Goal: Task Accomplishment & Management: Complete application form

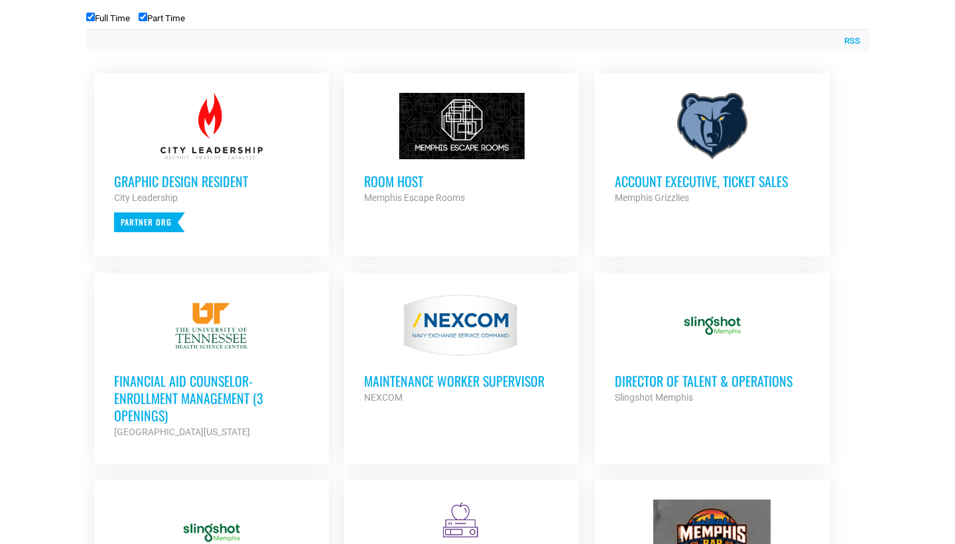
scroll to position [538, 0]
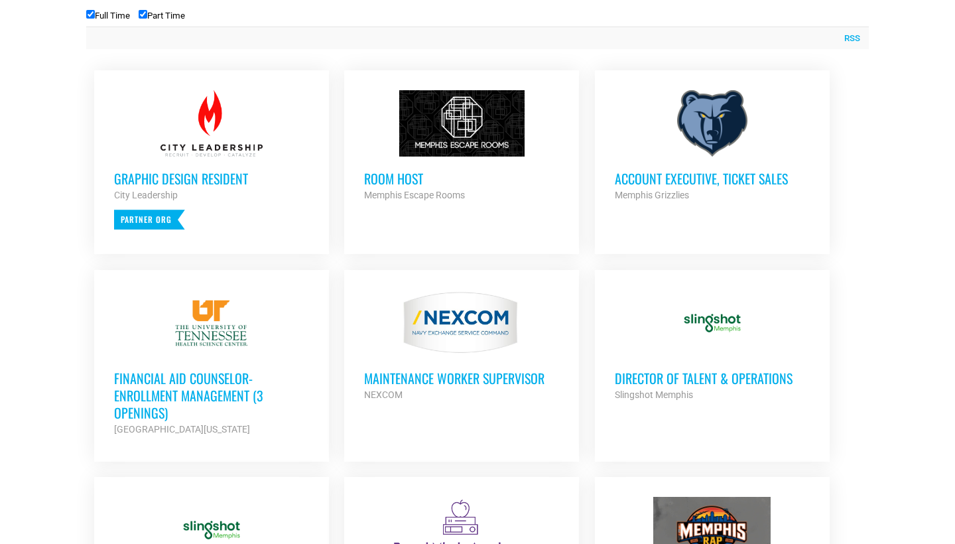
click at [190, 381] on h3 "Financial Aid Counselor-Enrollment Management (3 Openings)" at bounding box center [211, 395] width 195 height 52
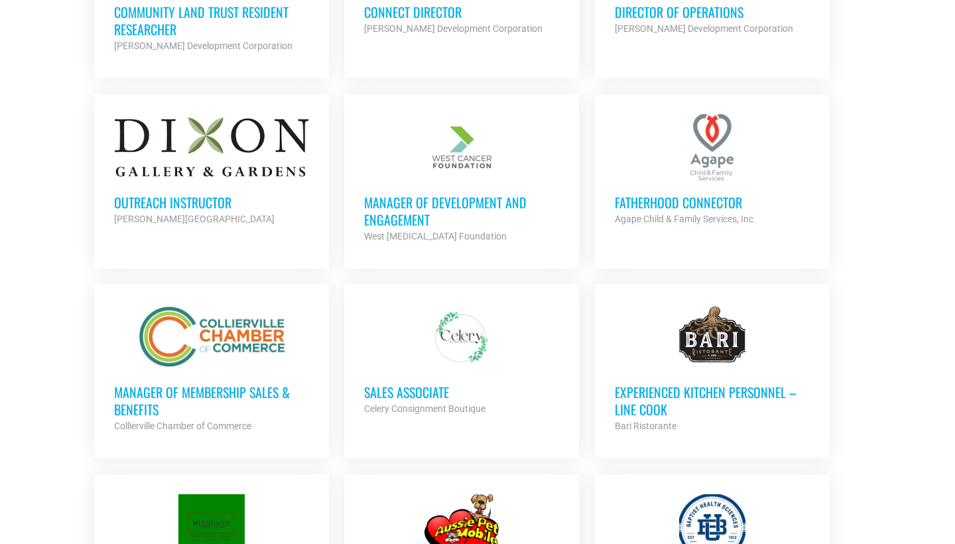
scroll to position [1666, 0]
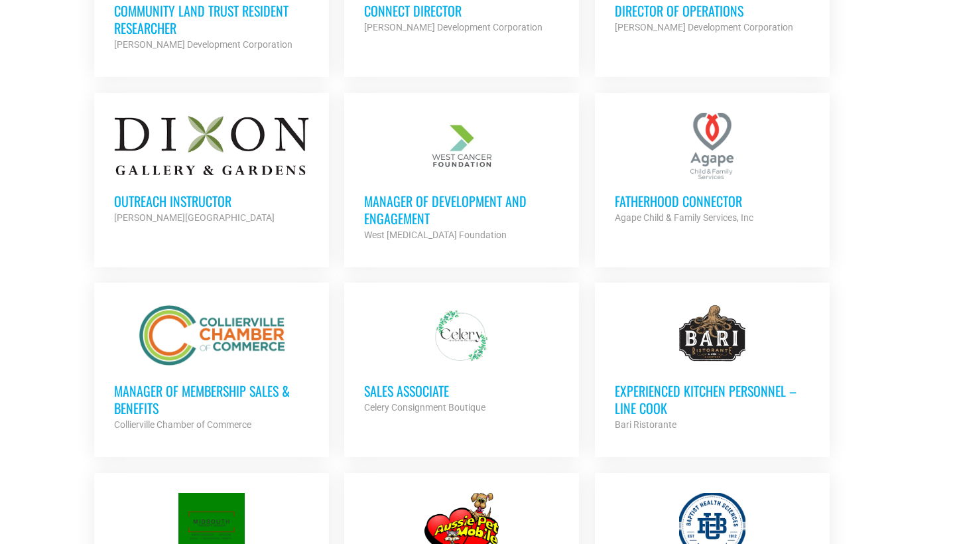
click at [204, 383] on h3 "Manager of Membership Sales & Benefits" at bounding box center [211, 399] width 195 height 34
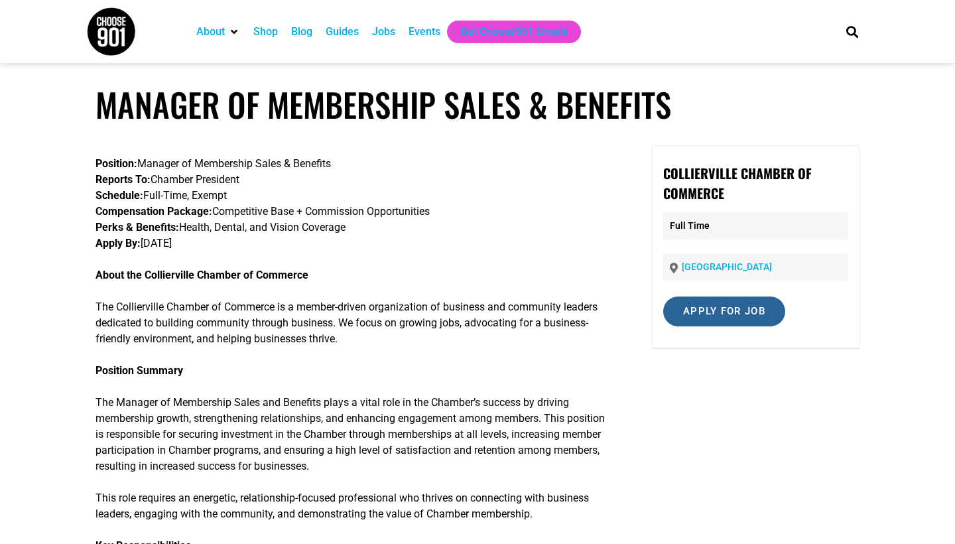
click at [719, 313] on input "Apply for job" at bounding box center [724, 311] width 122 height 30
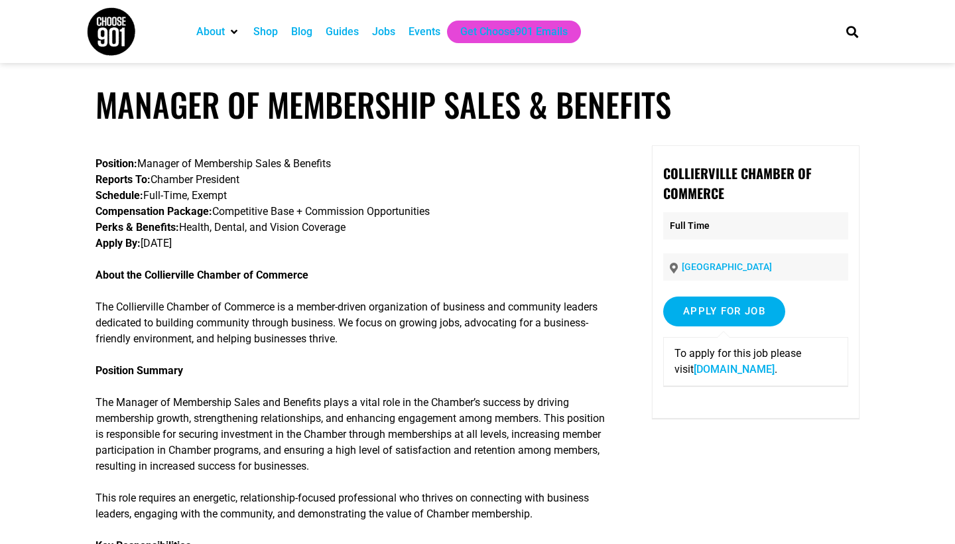
click at [695, 372] on link "colliervillechamber.com" at bounding box center [734, 369] width 81 height 13
